Goal: Information Seeking & Learning: Learn about a topic

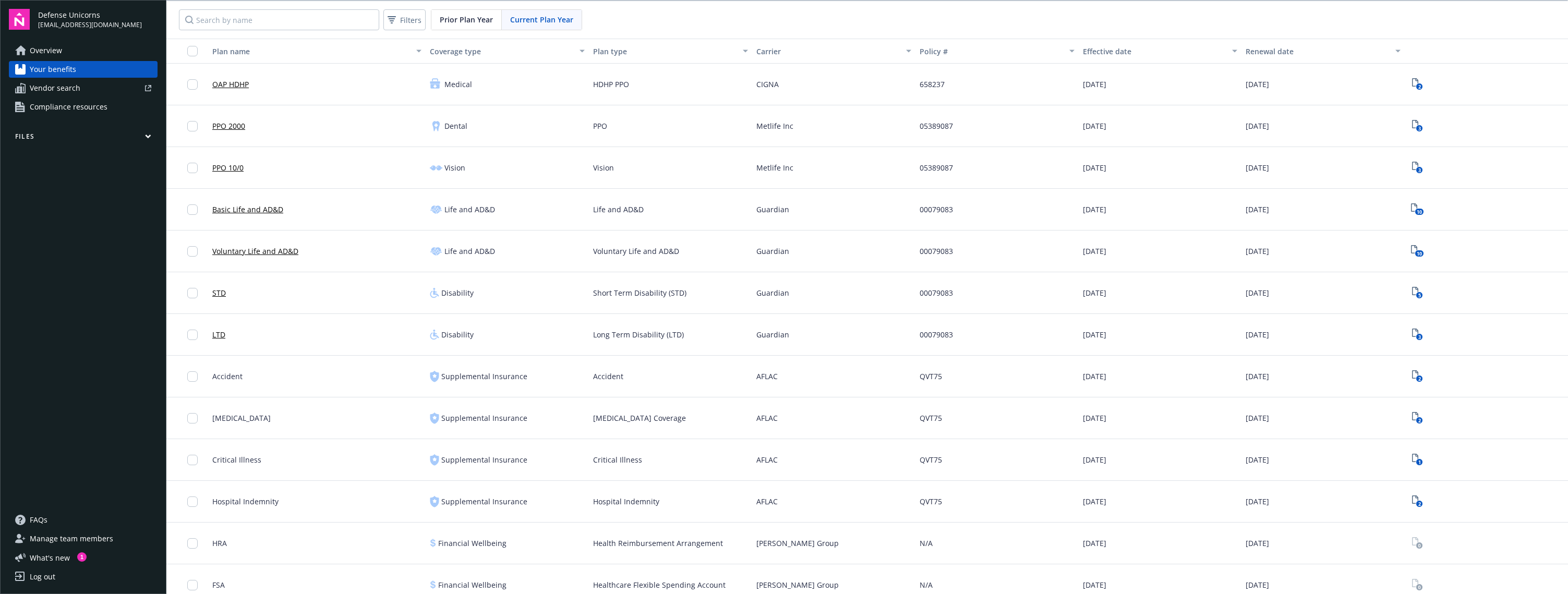
click at [87, 110] on span "Compliance resources" at bounding box center [69, 107] width 78 height 16
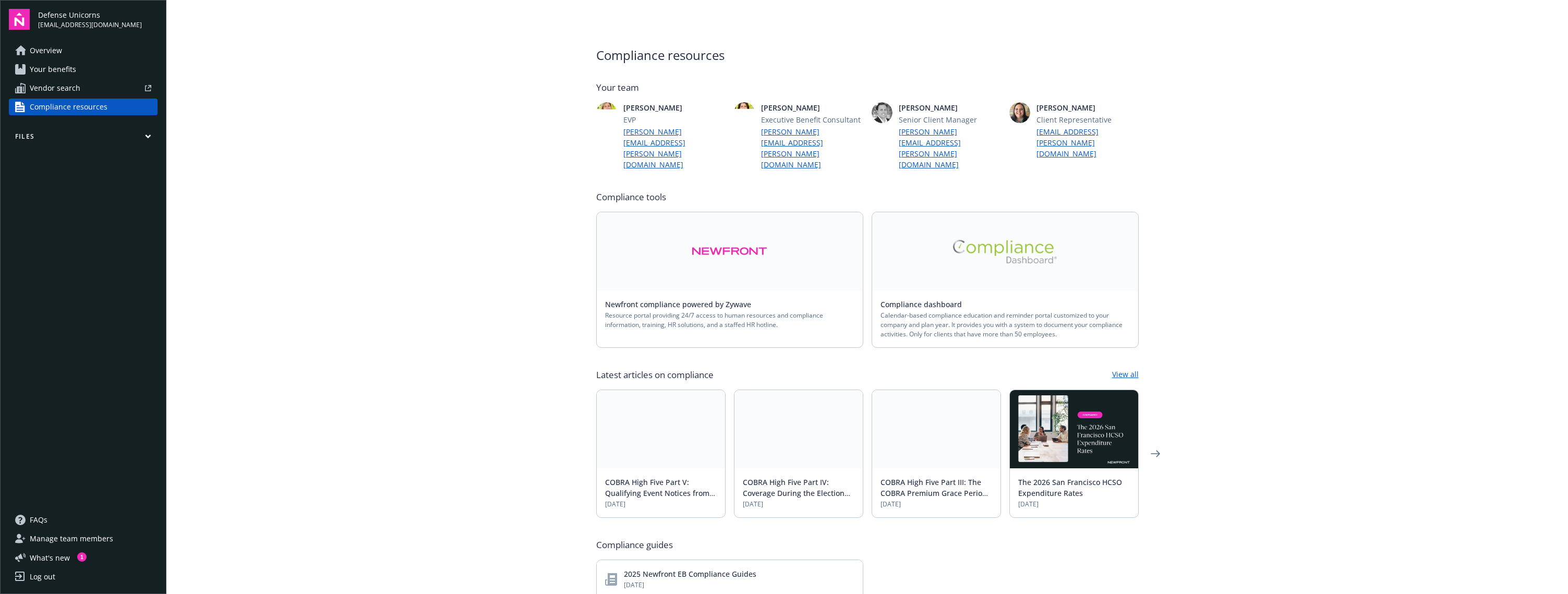
scroll to position [2, 0]
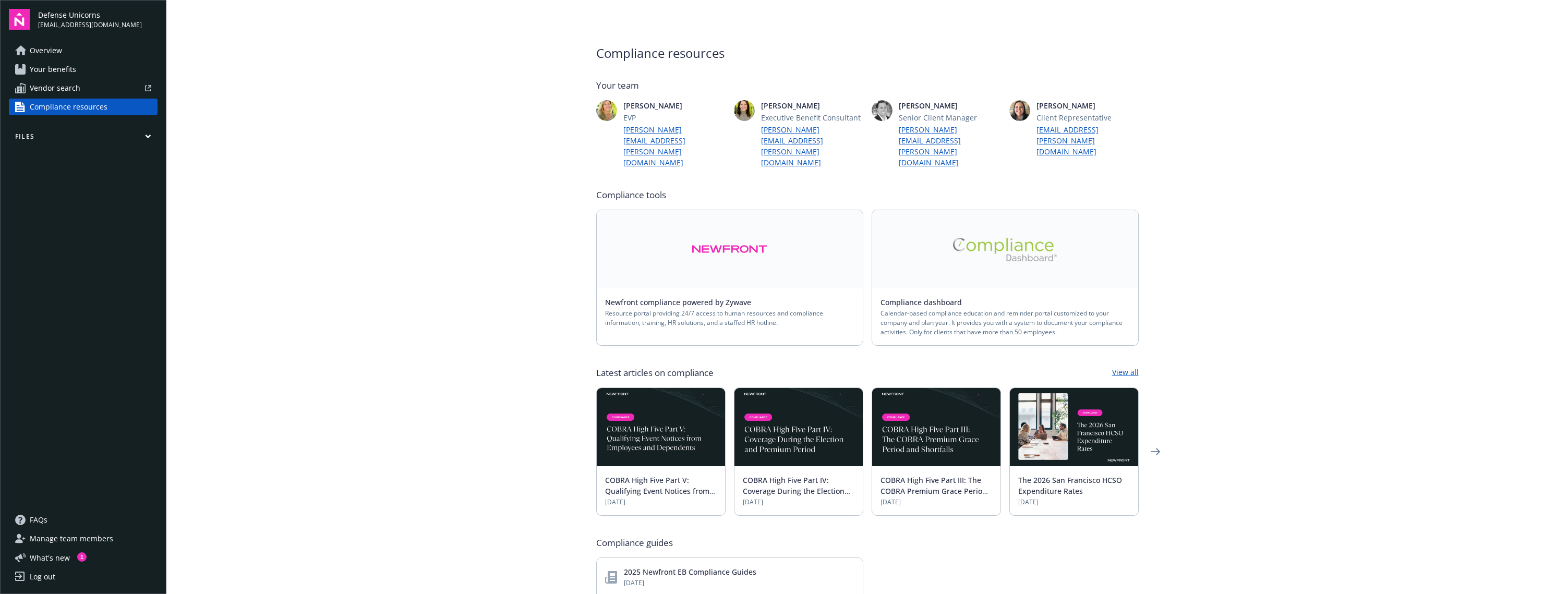
click at [719, 237] on img at bounding box center [729, 249] width 75 height 24
click at [732, 237] on img at bounding box center [729, 249] width 75 height 24
